Goal: Use online tool/utility: Use online tool/utility

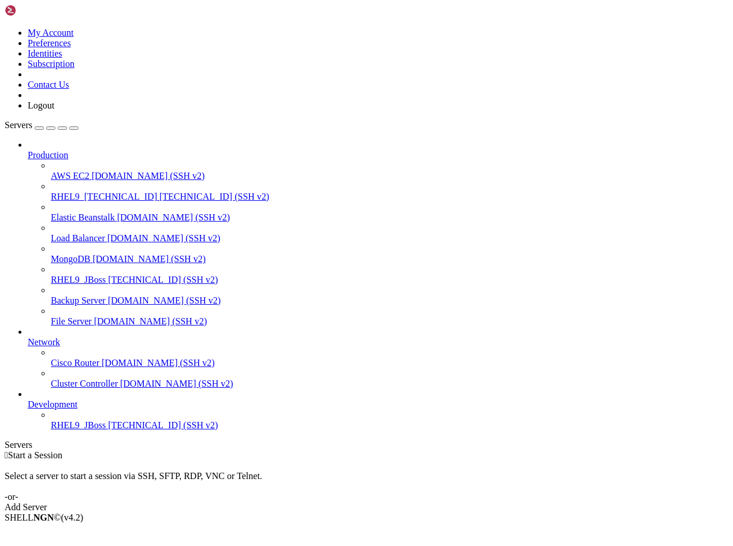
click at [108, 430] on span "[TECHNICAL_ID] (SSH v2)" at bounding box center [163, 426] width 110 height 10
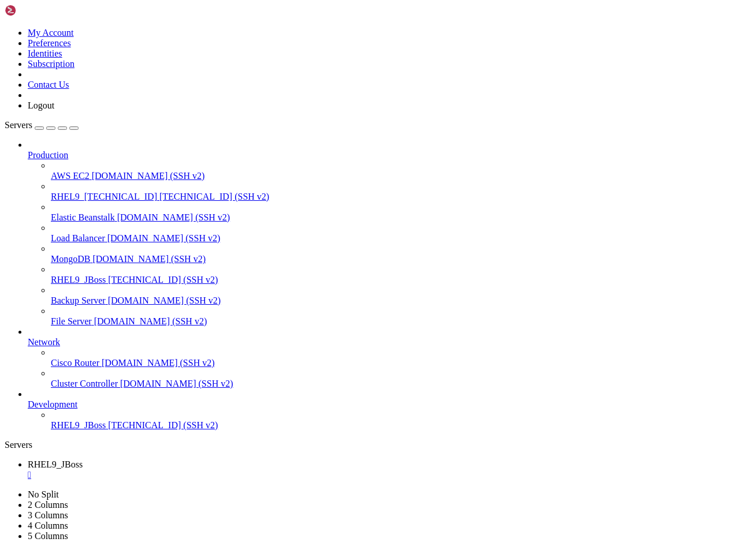
scroll to position [245, 0]
drag, startPoint x: 152, startPoint y: 861, endPoint x: 11, endPoint y: 861, distance: 140.9
